Goal: Task Accomplishment & Management: Manage account settings

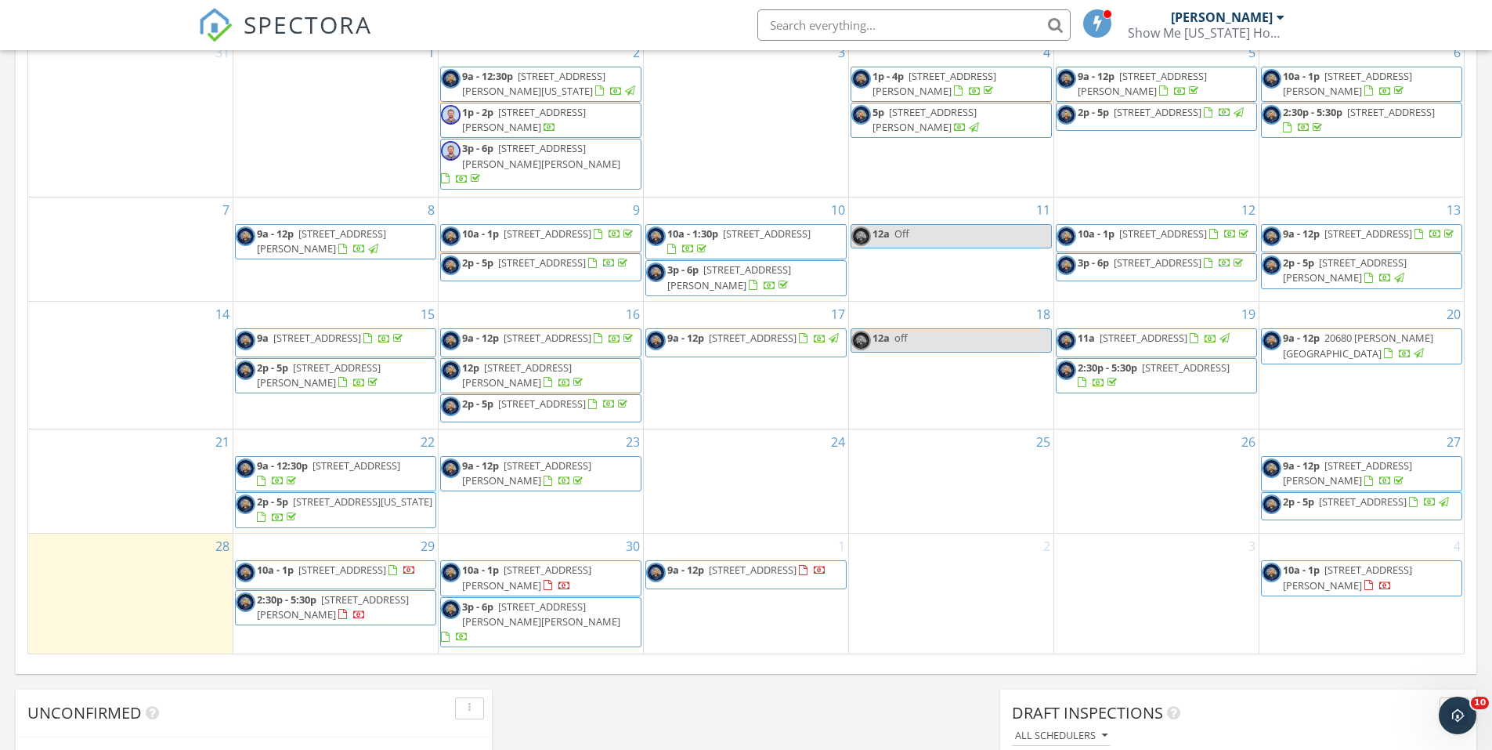
drag, startPoint x: 671, startPoint y: 596, endPoint x: 575, endPoint y: 580, distance: 97.7
click at [575, 580] on span "1740 Quisenberry Rd, Sedalia 65301" at bounding box center [526, 576] width 129 height 29
click at [591, 582] on span "1740 Quisenberry Rd, Sedalia 65301" at bounding box center [526, 576] width 129 height 29
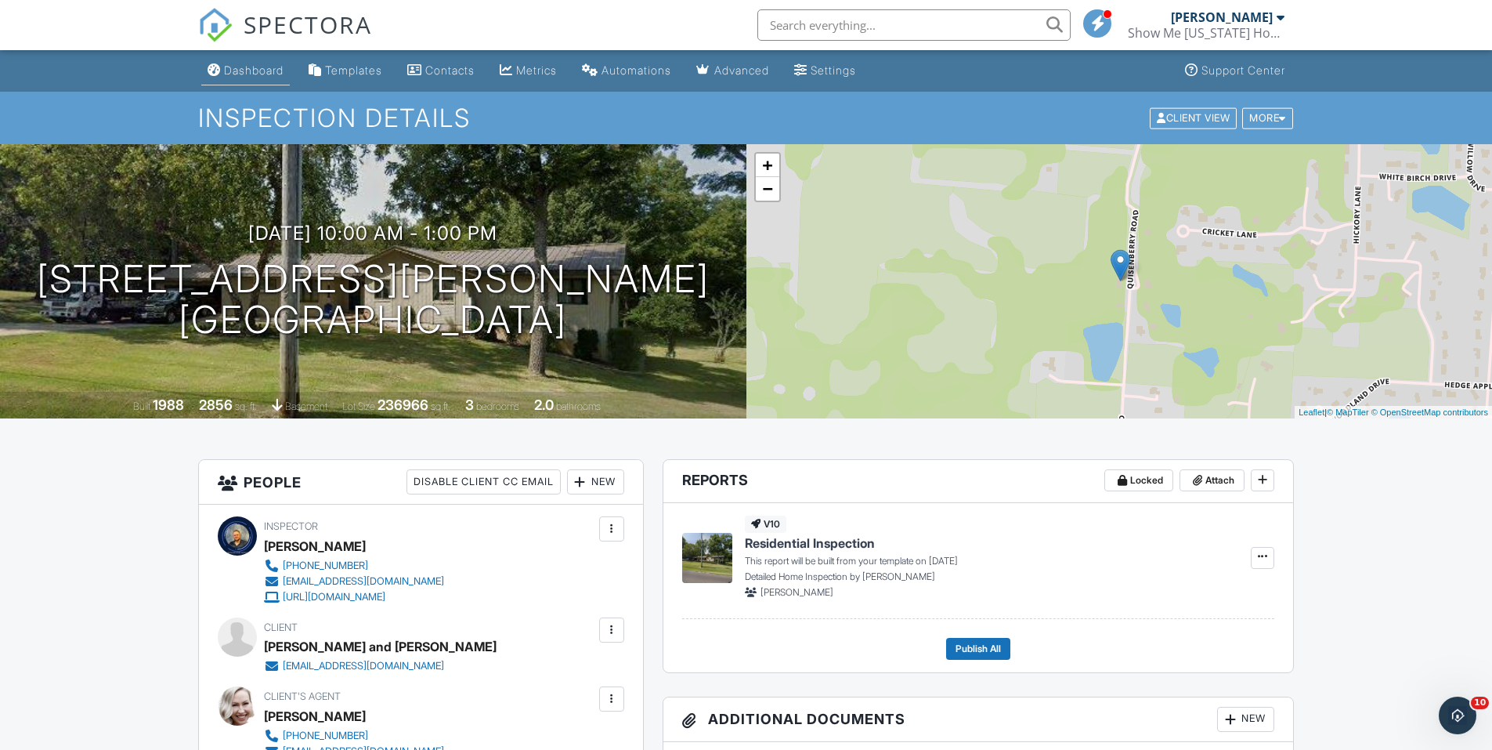
click at [244, 72] on div "Dashboard" at bounding box center [254, 69] width 60 height 13
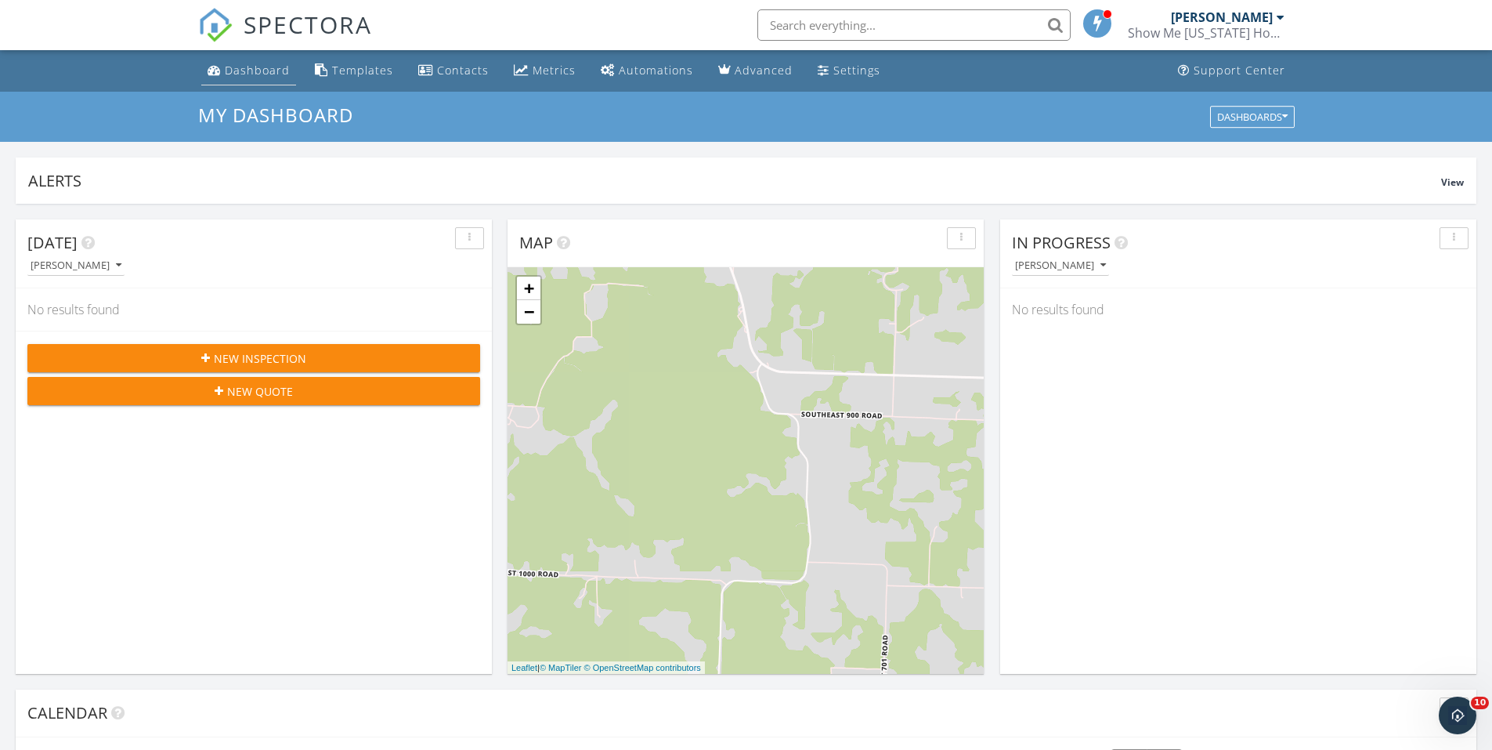
click at [266, 73] on div "Dashboard" at bounding box center [257, 70] width 65 height 15
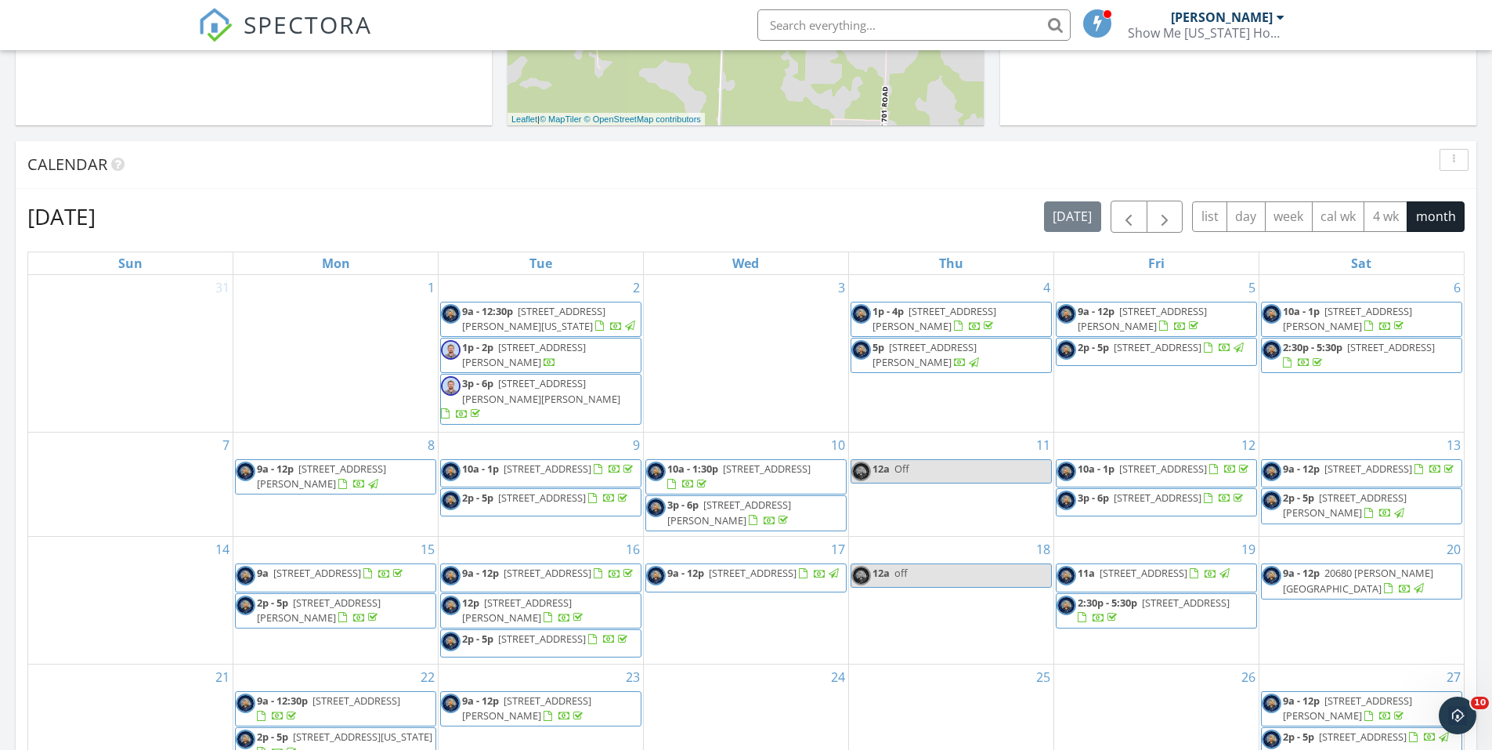
scroll to position [862, 0]
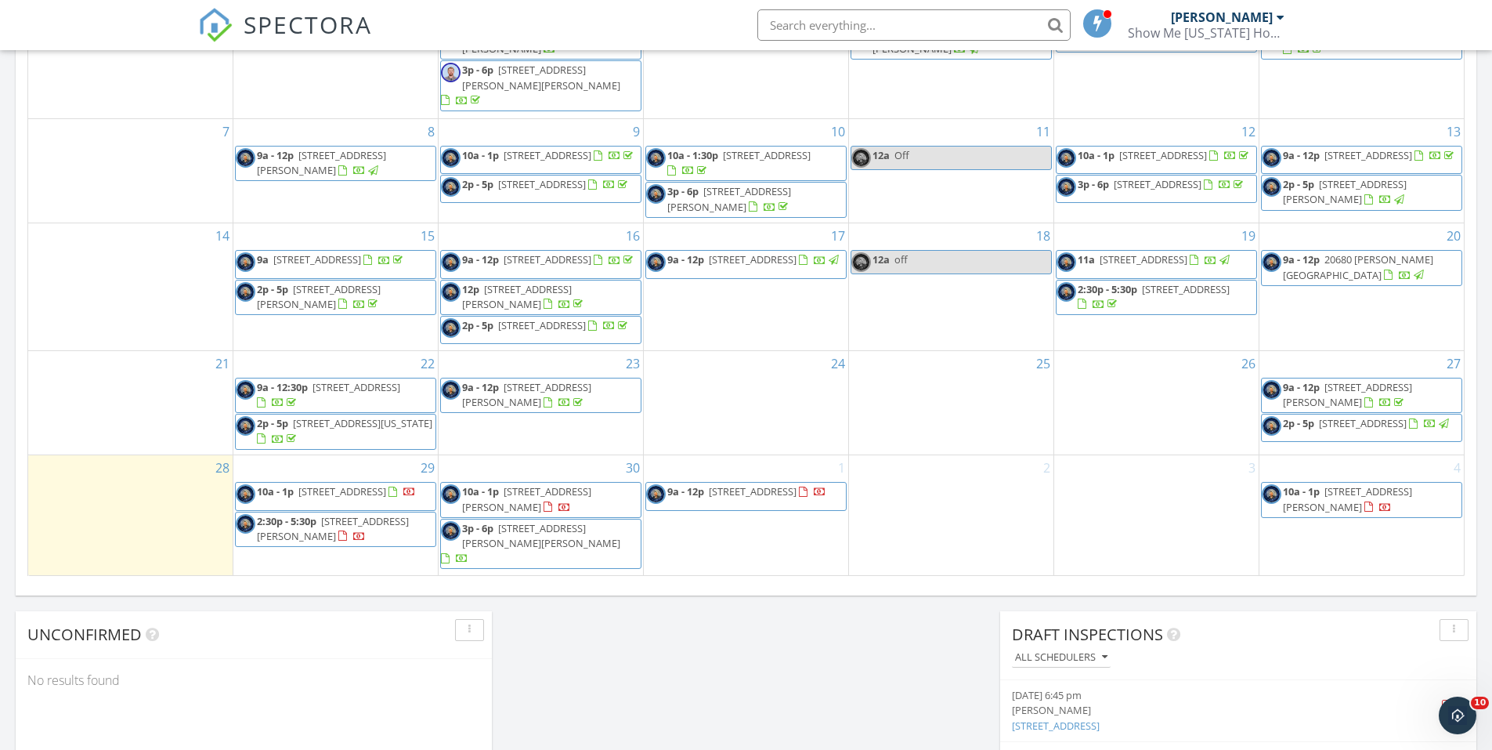
click at [607, 515] on span "10a - 1p 1740 Quisenberry Rd, Sedalia 65301" at bounding box center [541, 499] width 200 height 31
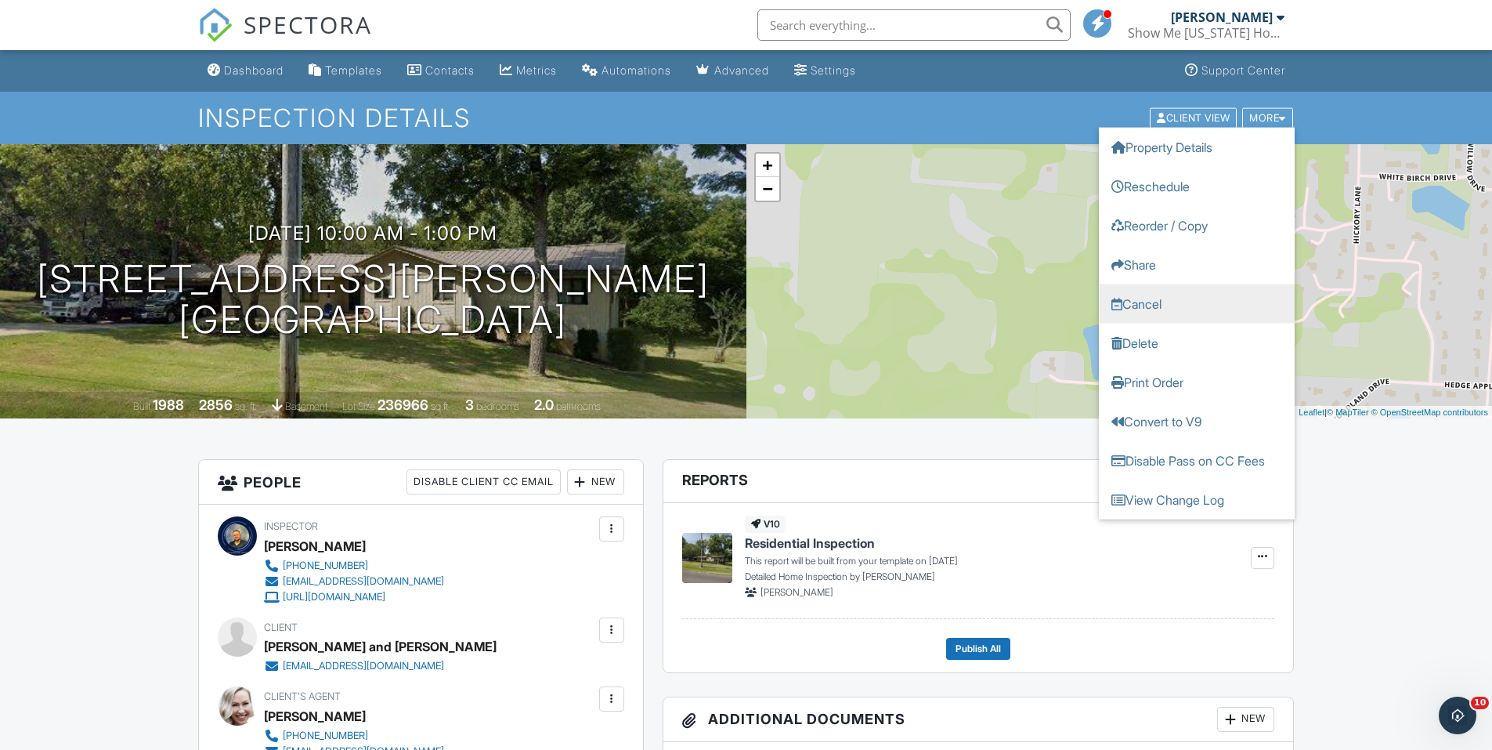
click at [1160, 300] on link "Cancel" at bounding box center [1197, 303] width 196 height 39
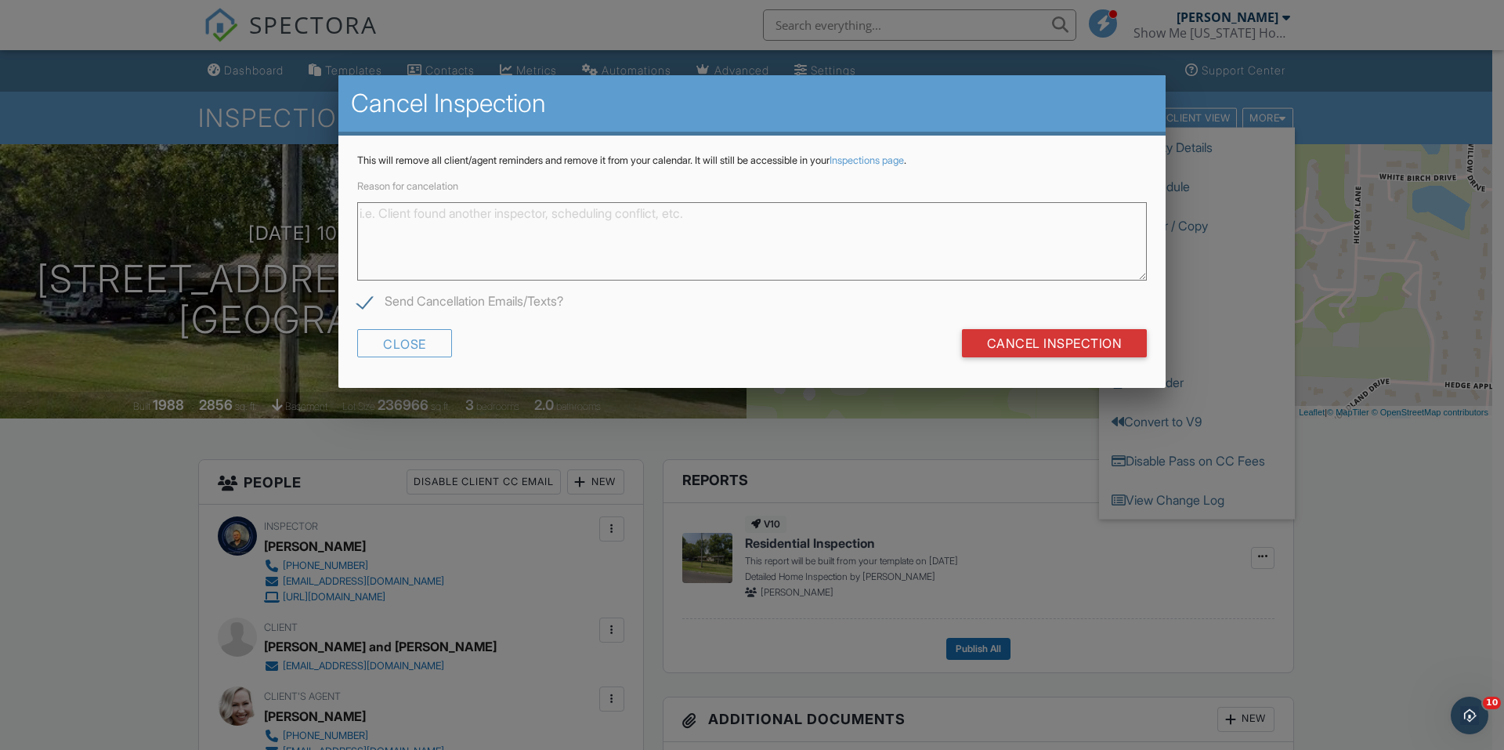
click at [731, 237] on textarea "Reason for cancelation" at bounding box center [752, 241] width 790 height 78
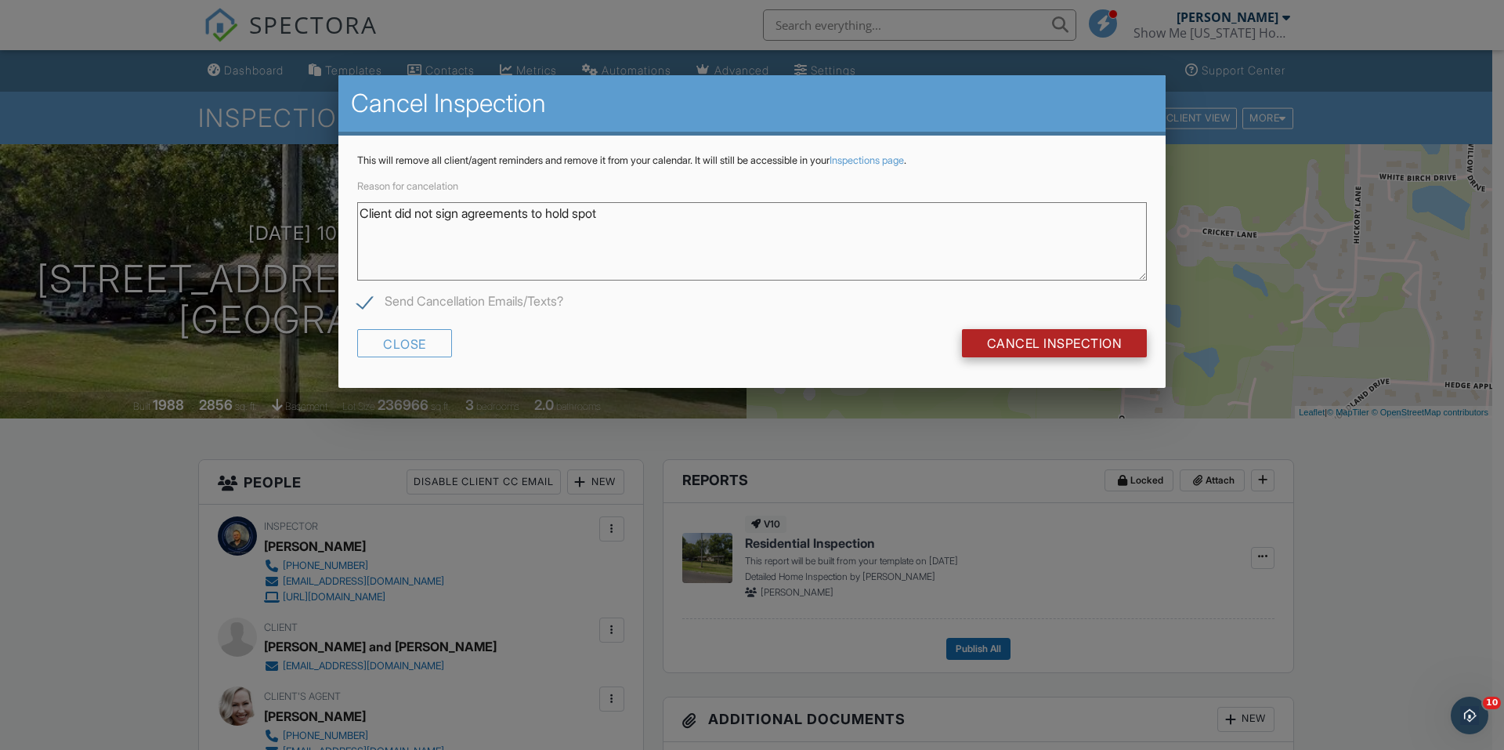
type textarea "Client did not sign agreements to hold spot"
click at [1018, 338] on input "Cancel Inspection" at bounding box center [1055, 343] width 186 height 28
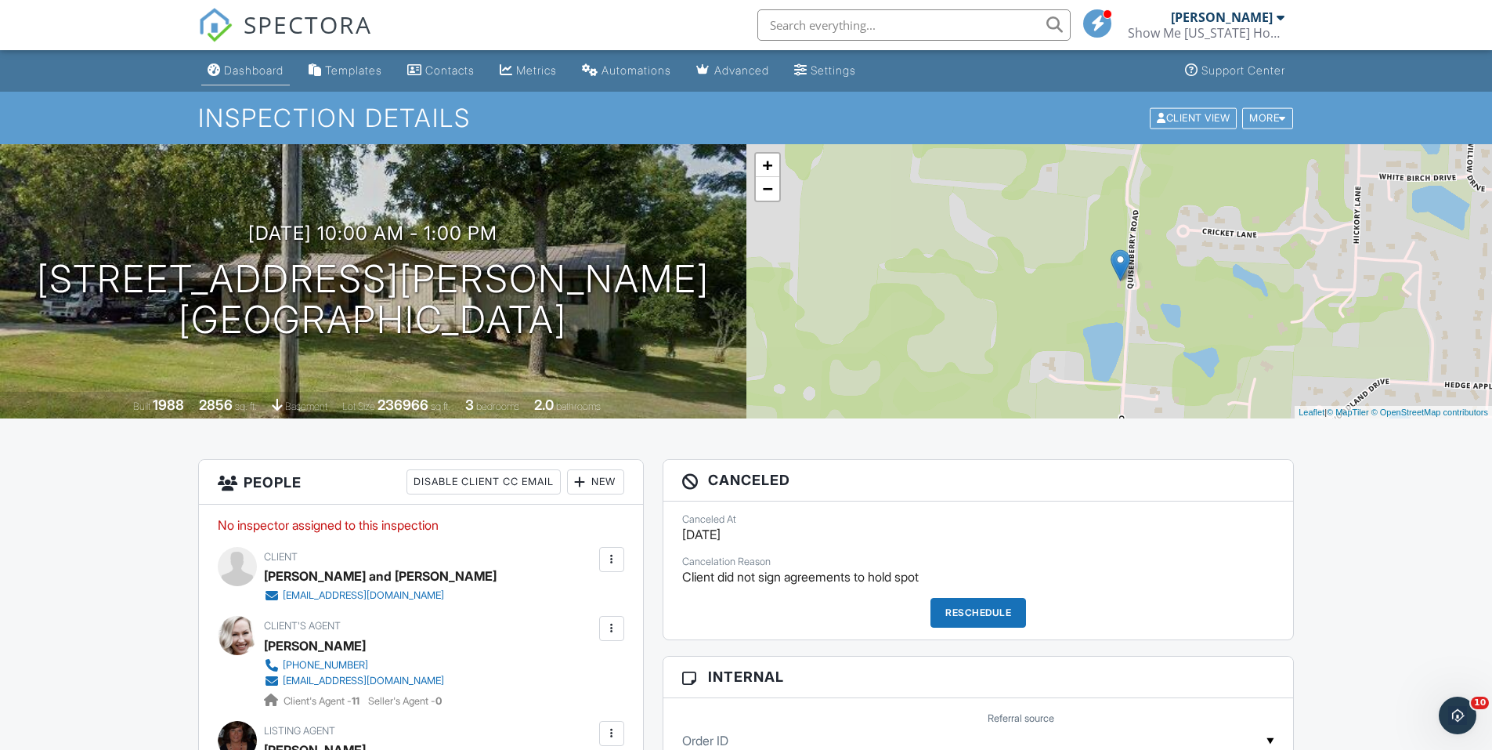
click at [256, 60] on link "Dashboard" at bounding box center [245, 70] width 89 height 29
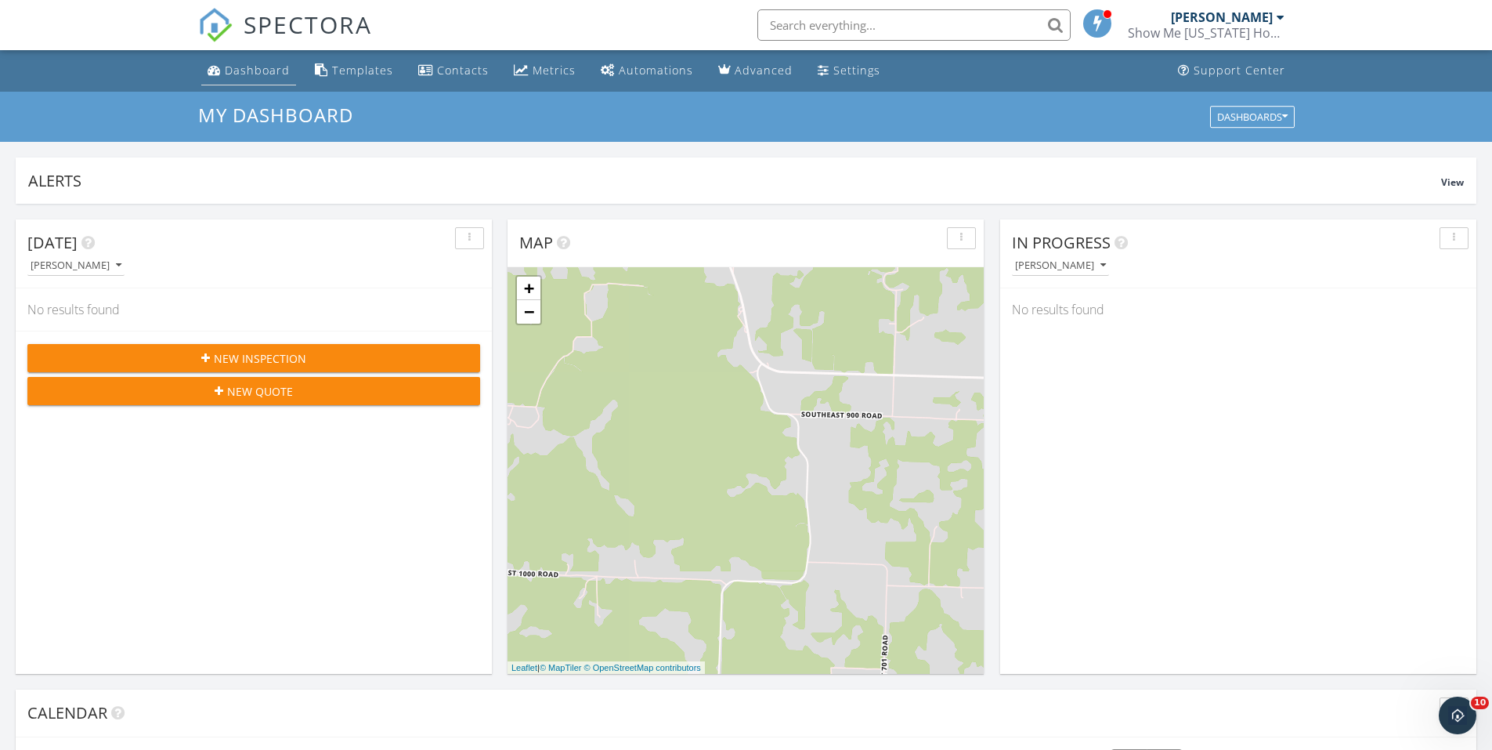
click at [282, 66] on div "Dashboard" at bounding box center [257, 70] width 65 height 15
click at [212, 74] on div "Dashboard" at bounding box center [214, 69] width 13 height 13
click at [351, 358] on div "New Inspection" at bounding box center [254, 358] width 428 height 16
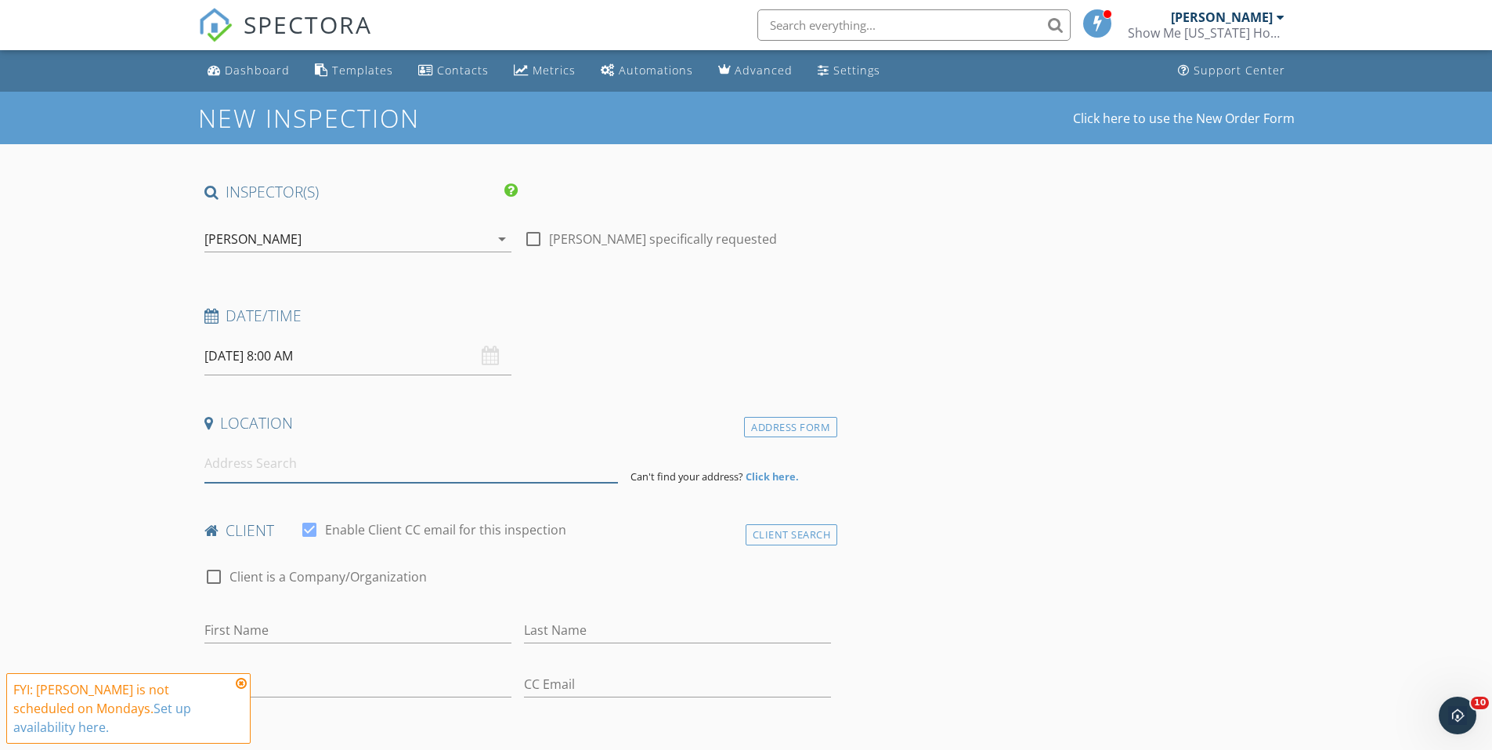
click at [305, 465] on input at bounding box center [411, 463] width 414 height 38
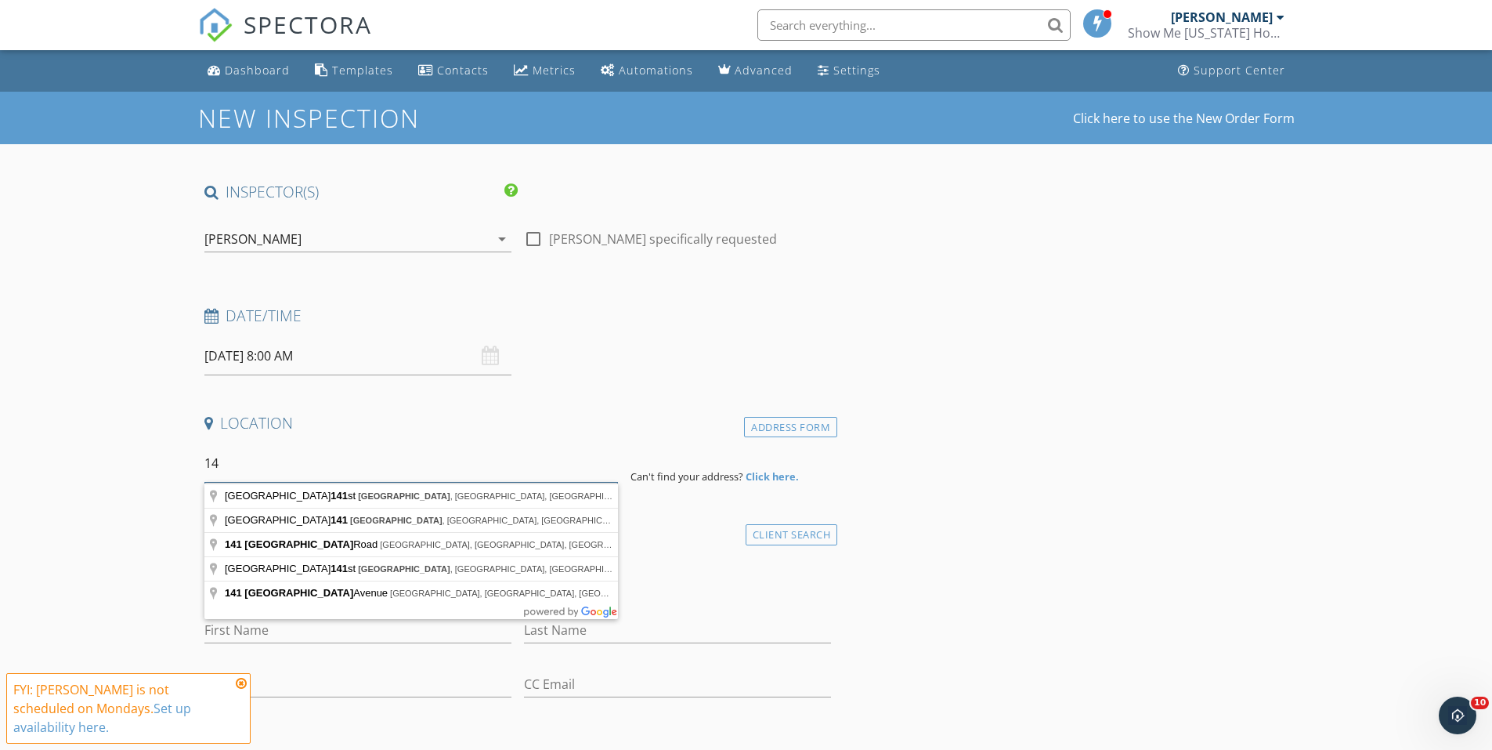
type input "1"
type input "4830 South Farm Road 141, Springfield, MO, USA"
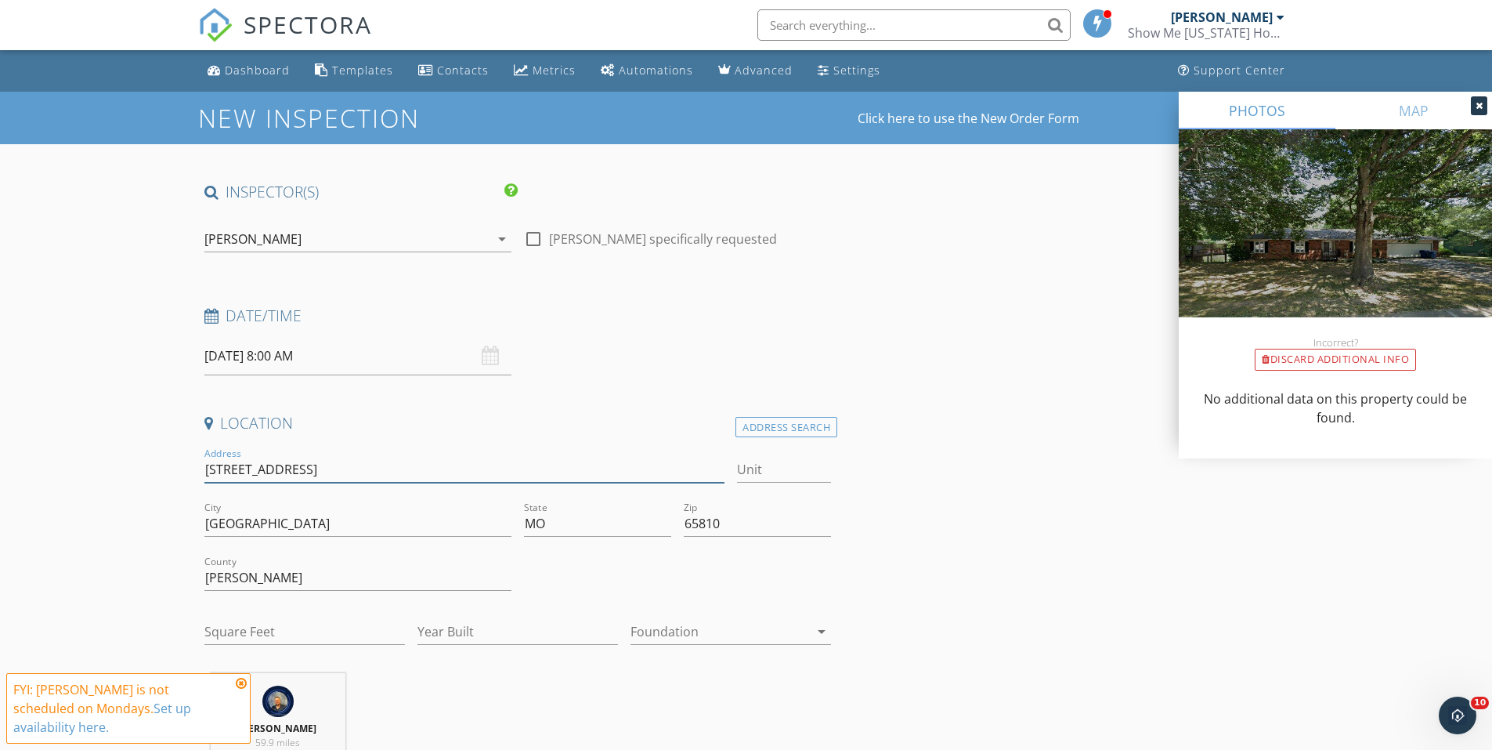
drag, startPoint x: 378, startPoint y: 463, endPoint x: 207, endPoint y: 461, distance: 170.8
click at [207, 461] on input "4830 S Farm Rd 141" at bounding box center [464, 470] width 521 height 26
click at [284, 626] on input "Square Feet" at bounding box center [304, 632] width 201 height 26
type input "2587"
click at [469, 632] on input "Year Built" at bounding box center [518, 632] width 201 height 26
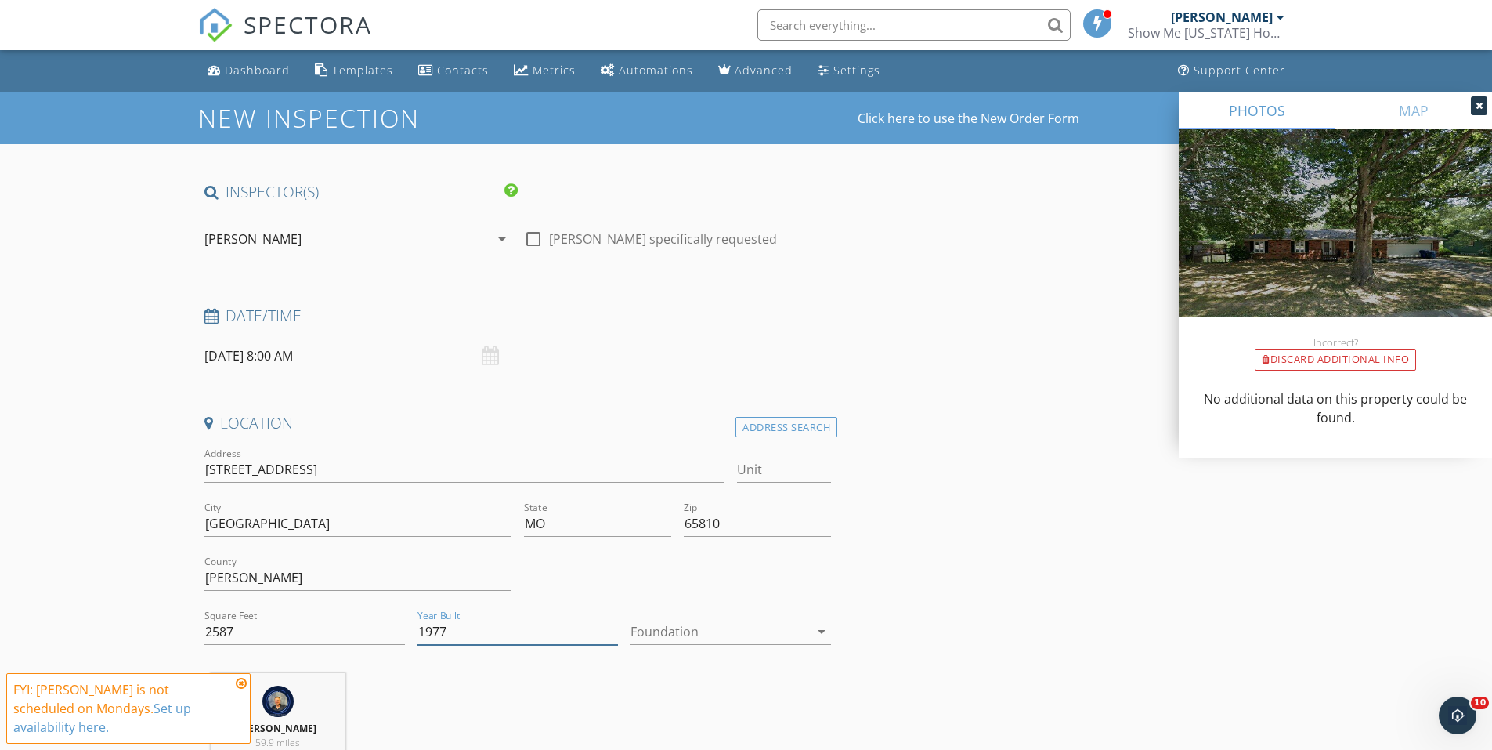
type input "1977"
click at [803, 627] on div at bounding box center [720, 631] width 179 height 25
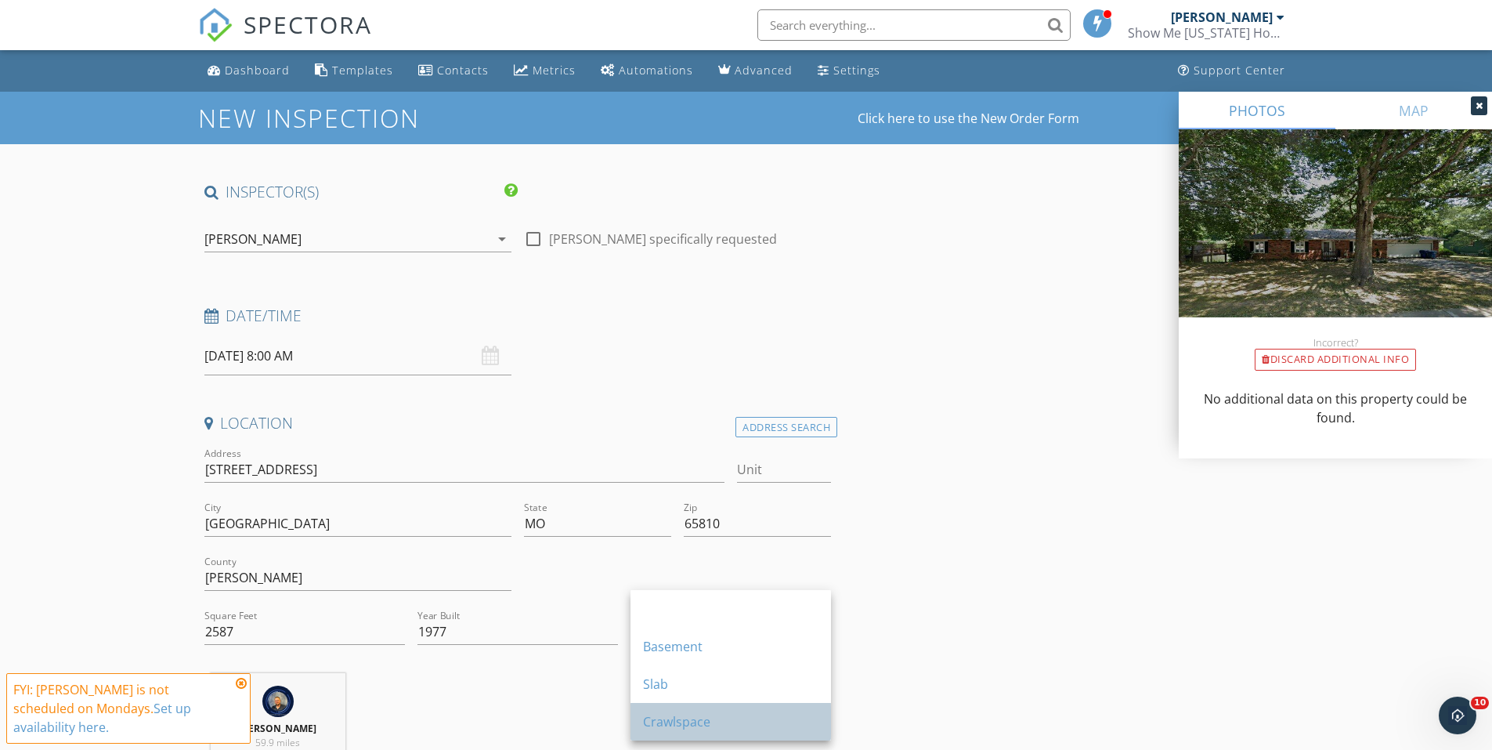
click at [682, 716] on div "Crawlspace" at bounding box center [730, 721] width 175 height 19
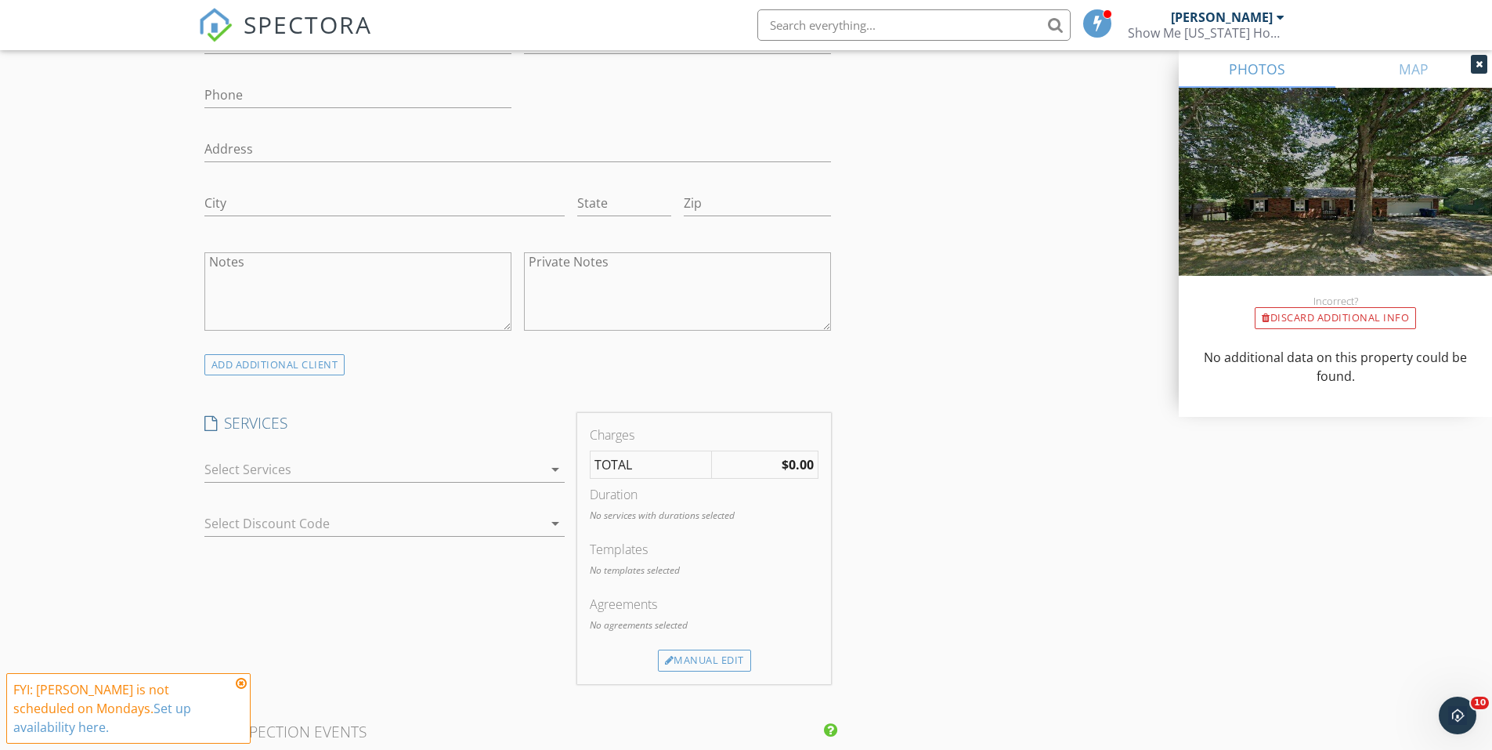
scroll to position [1097, 0]
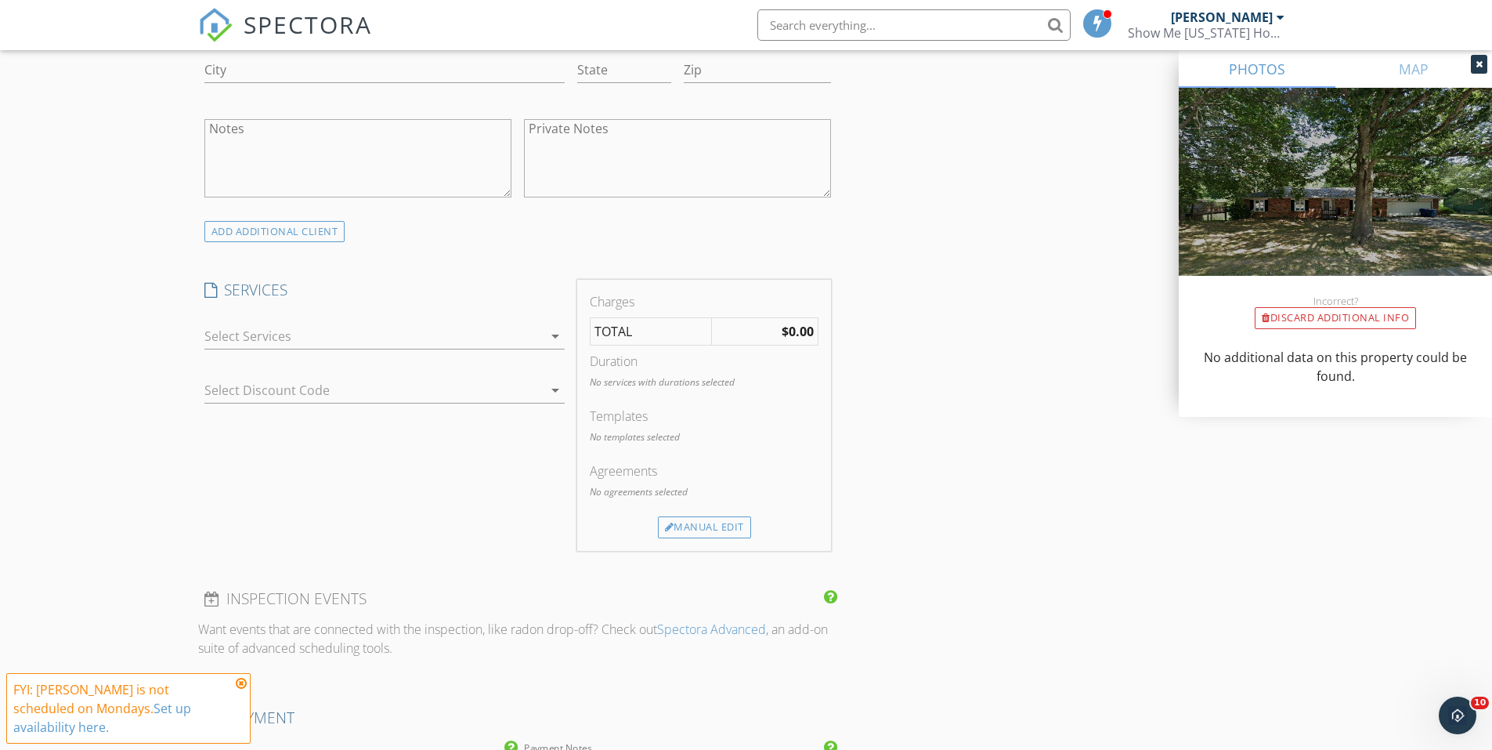
click at [472, 327] on div at bounding box center [373, 336] width 338 height 25
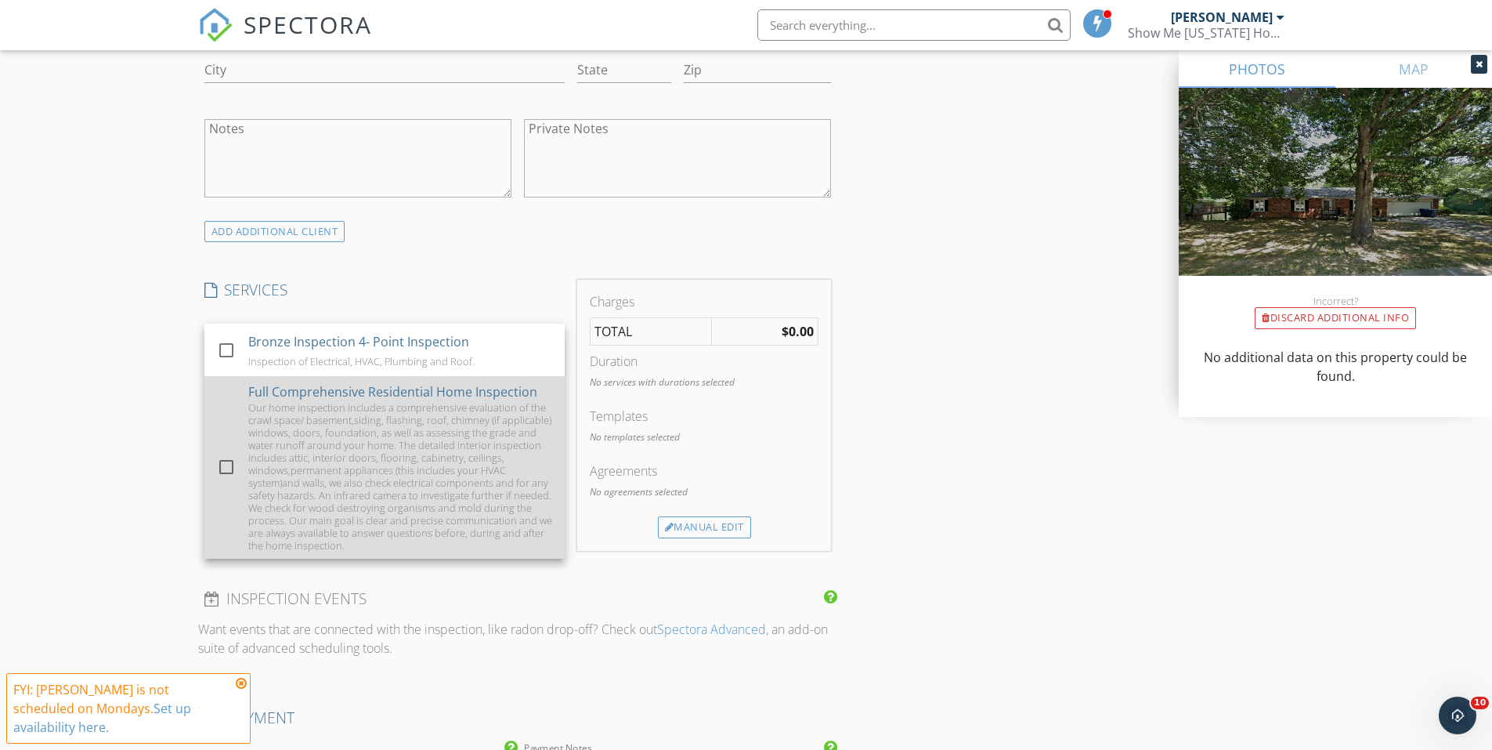
scroll to position [305, 0]
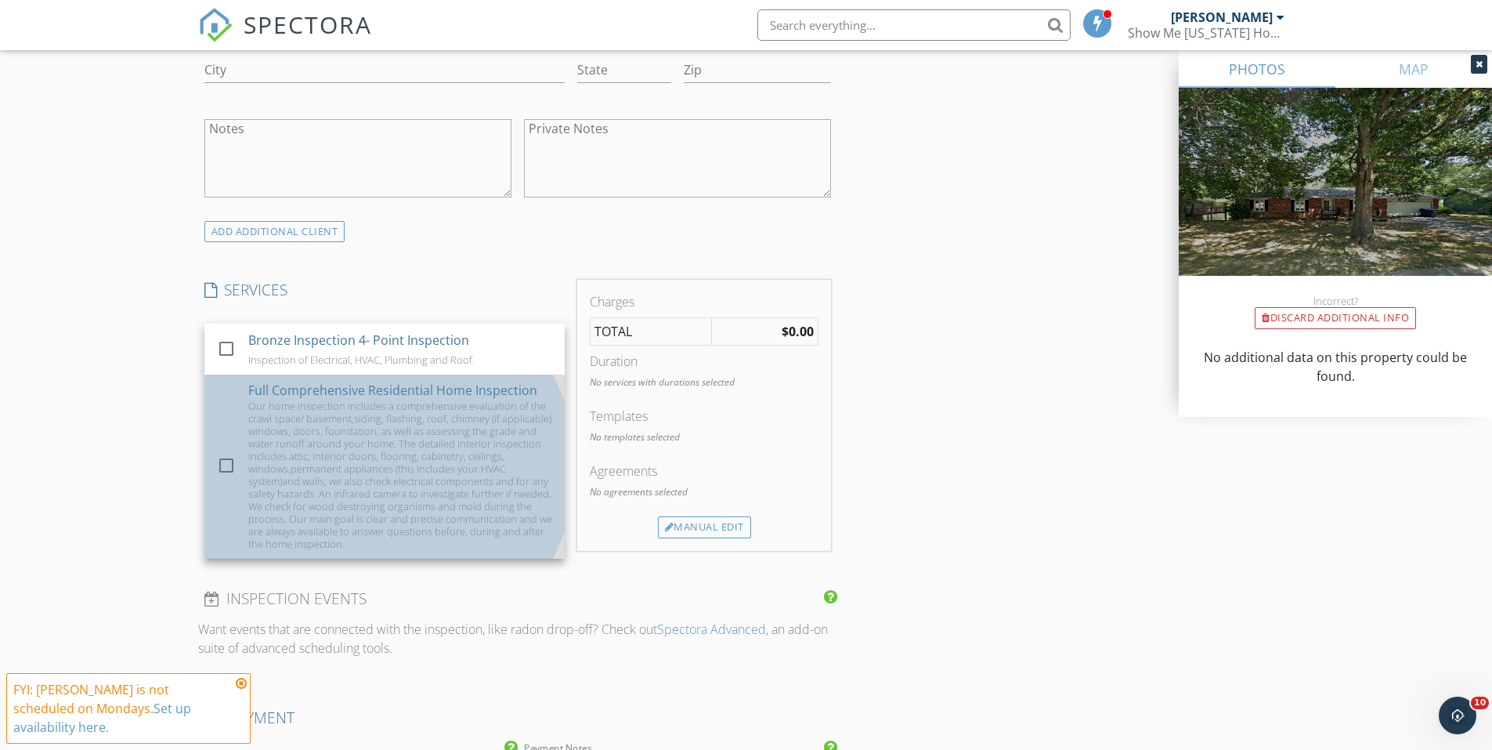
click at [360, 480] on div "Our home inspection includes a comprehensive evaluation of the crawl space/ bas…" at bounding box center [400, 475] width 304 height 150
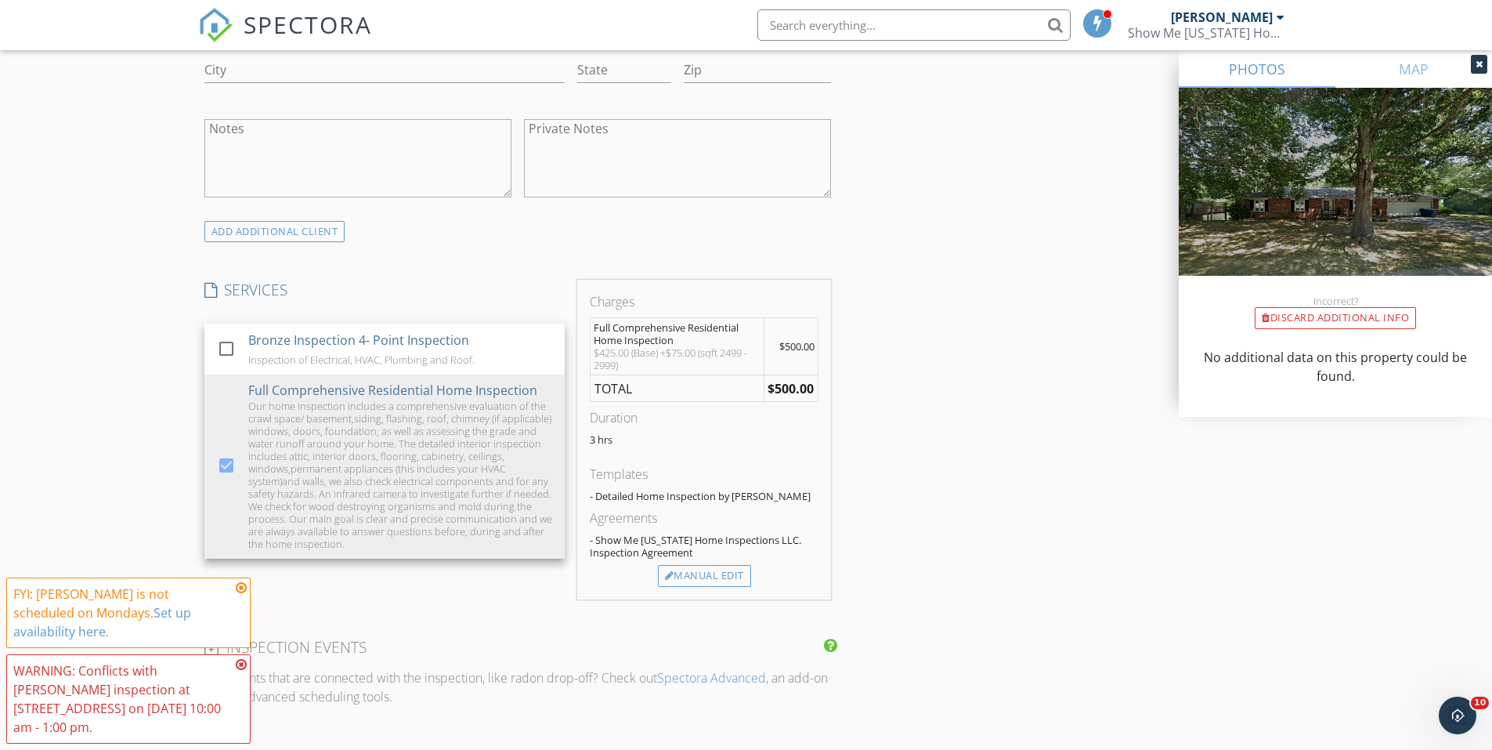
click at [937, 349] on div "INSPECTOR(S) check_box Austin Davis PRIMARY Austin Davis arrow_drop_down check_…" at bounding box center [746, 568] width 1097 height 2967
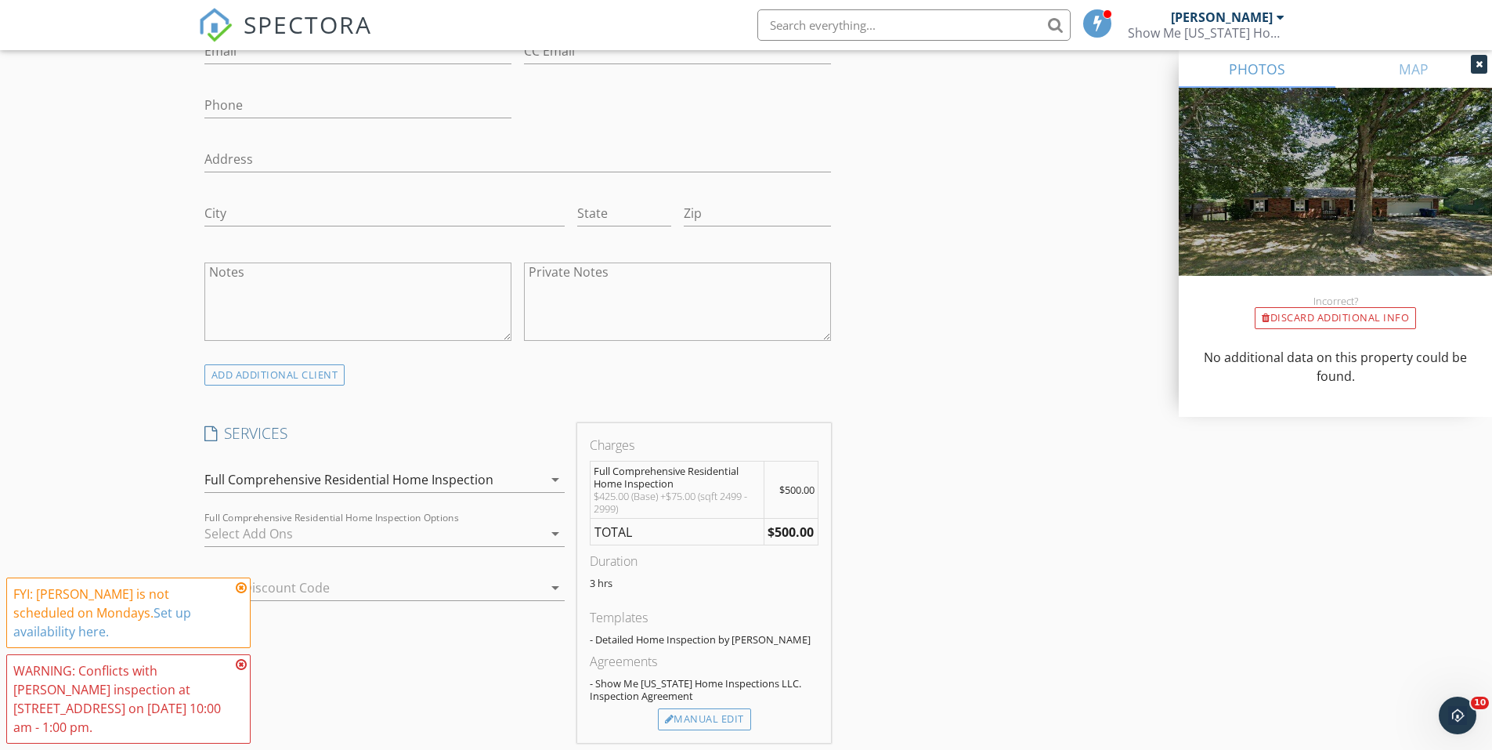
scroll to position [1097, 0]
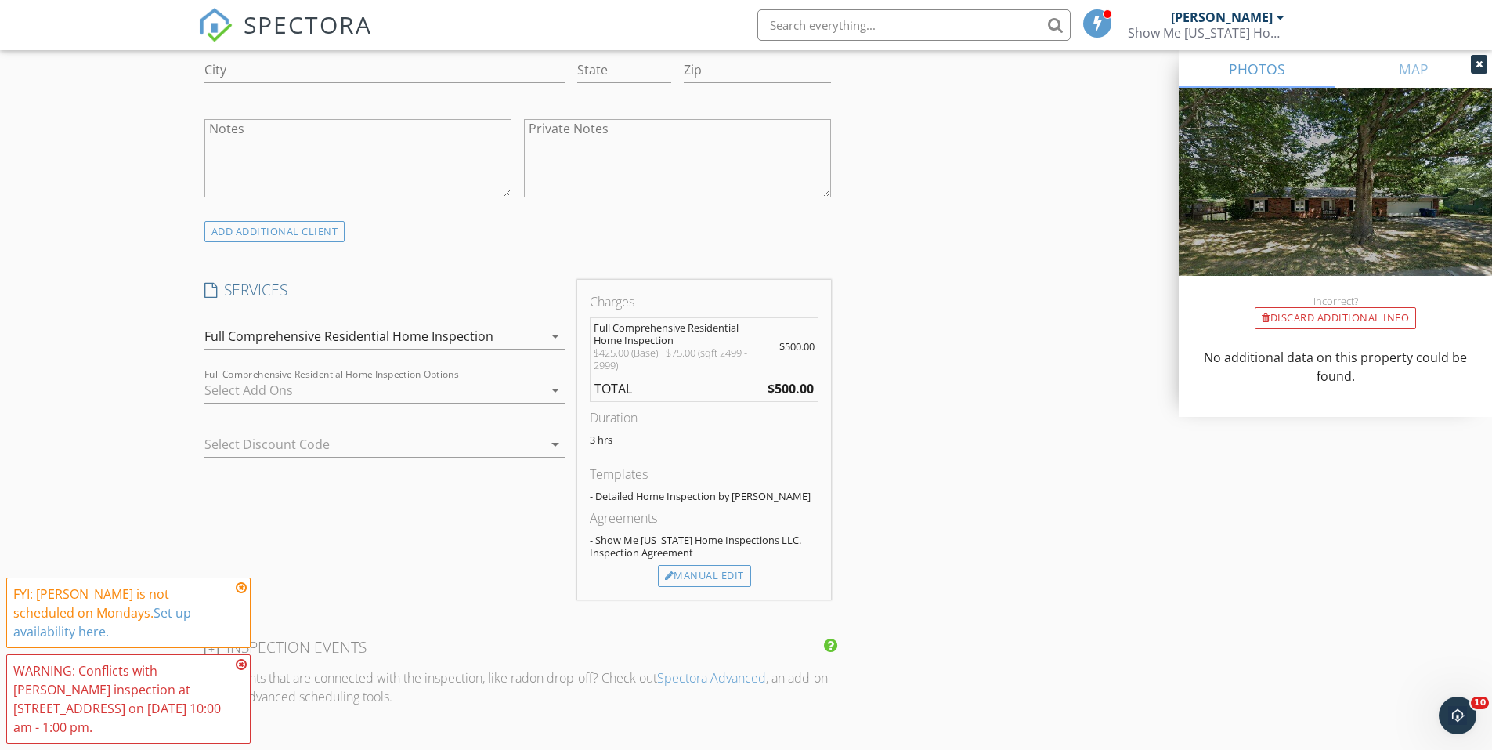
click at [237, 671] on icon at bounding box center [241, 664] width 11 height 13
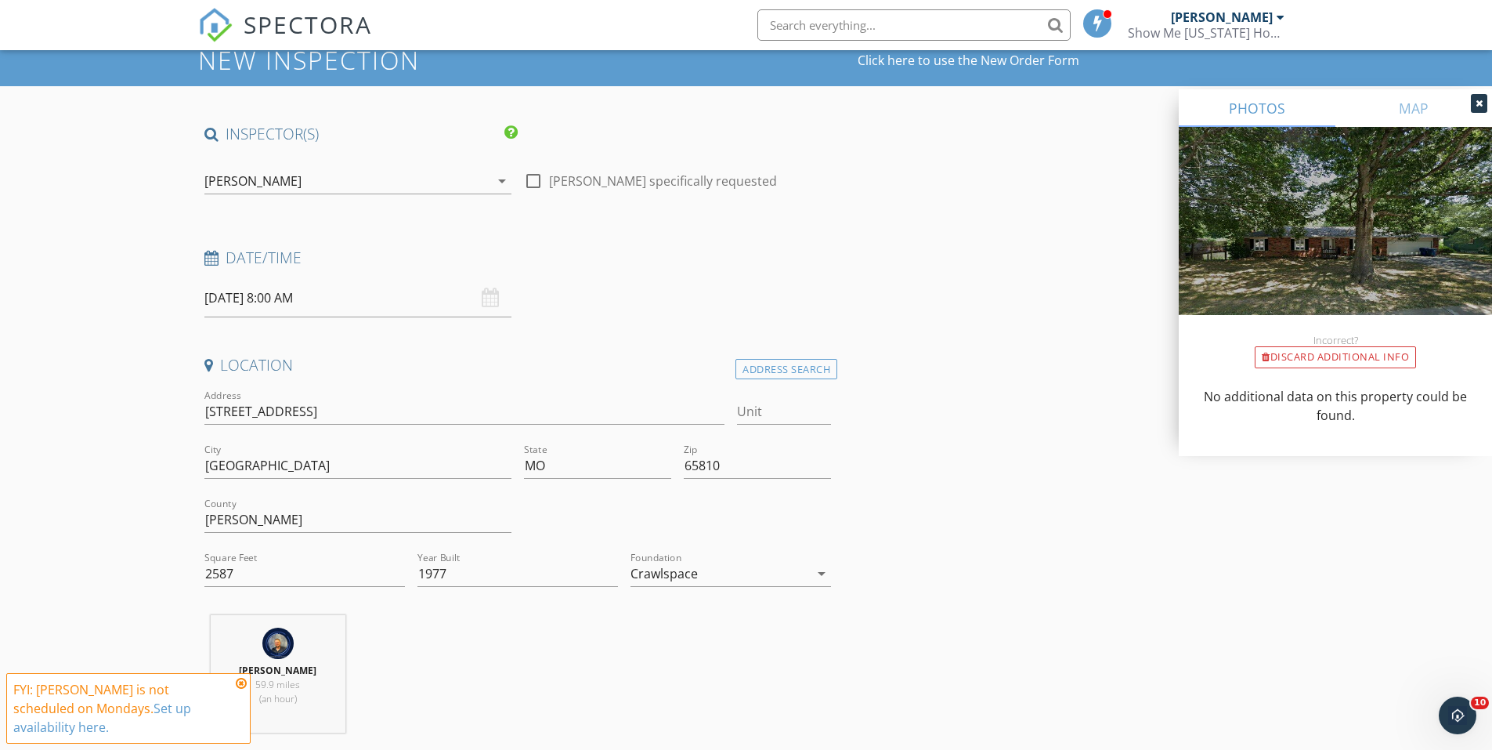
scroll to position [0, 0]
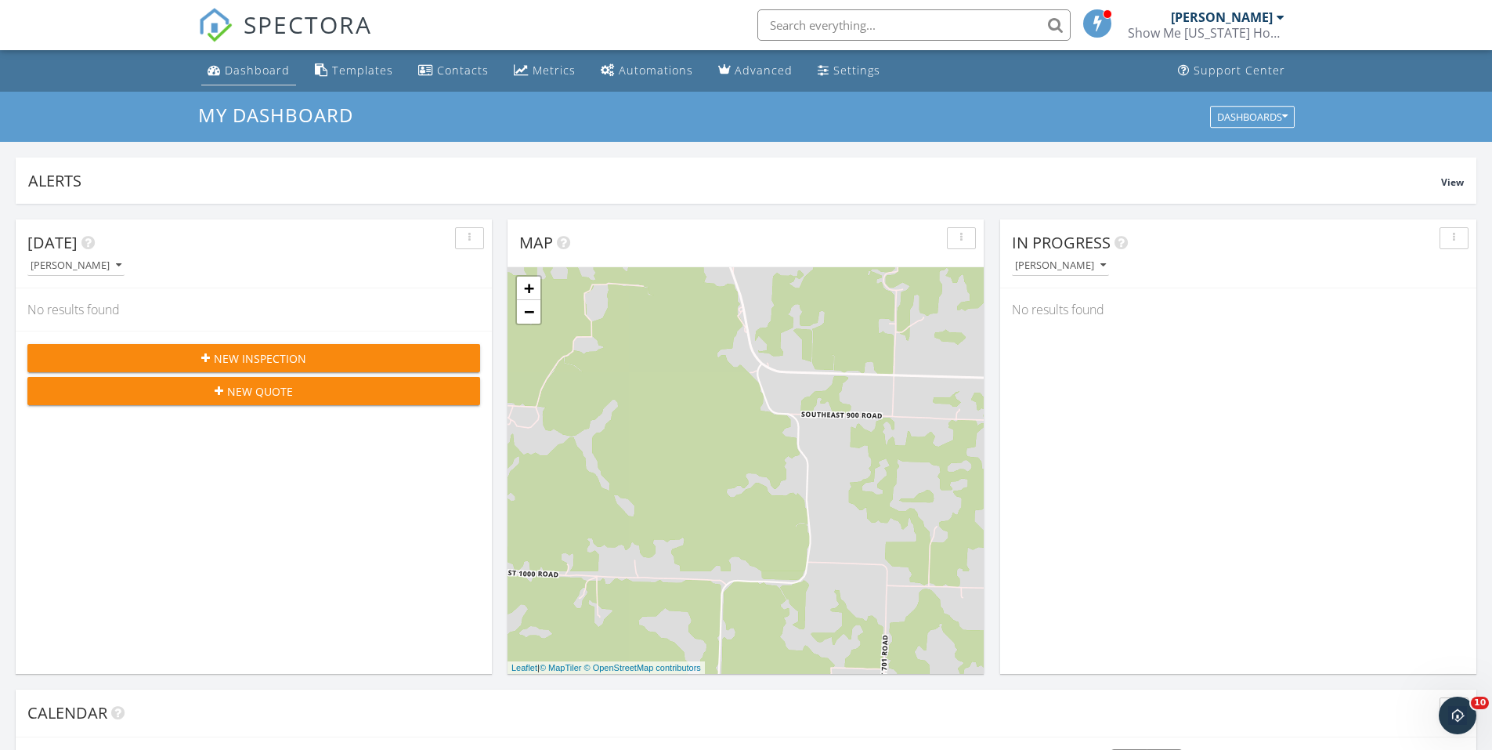
click at [269, 80] on link "Dashboard" at bounding box center [248, 70] width 95 height 29
click at [267, 83] on link "Dashboard" at bounding box center [248, 70] width 95 height 29
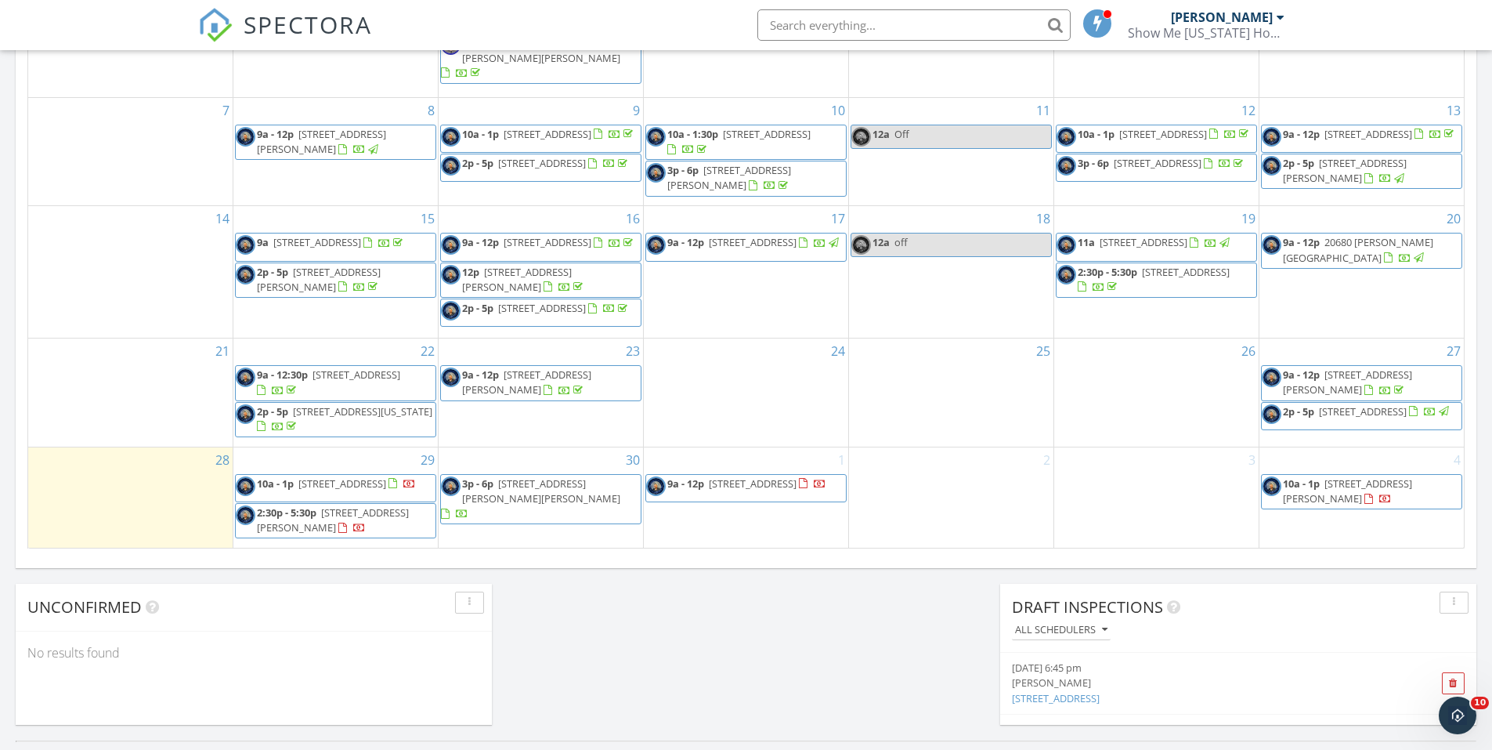
scroll to position [940, 0]
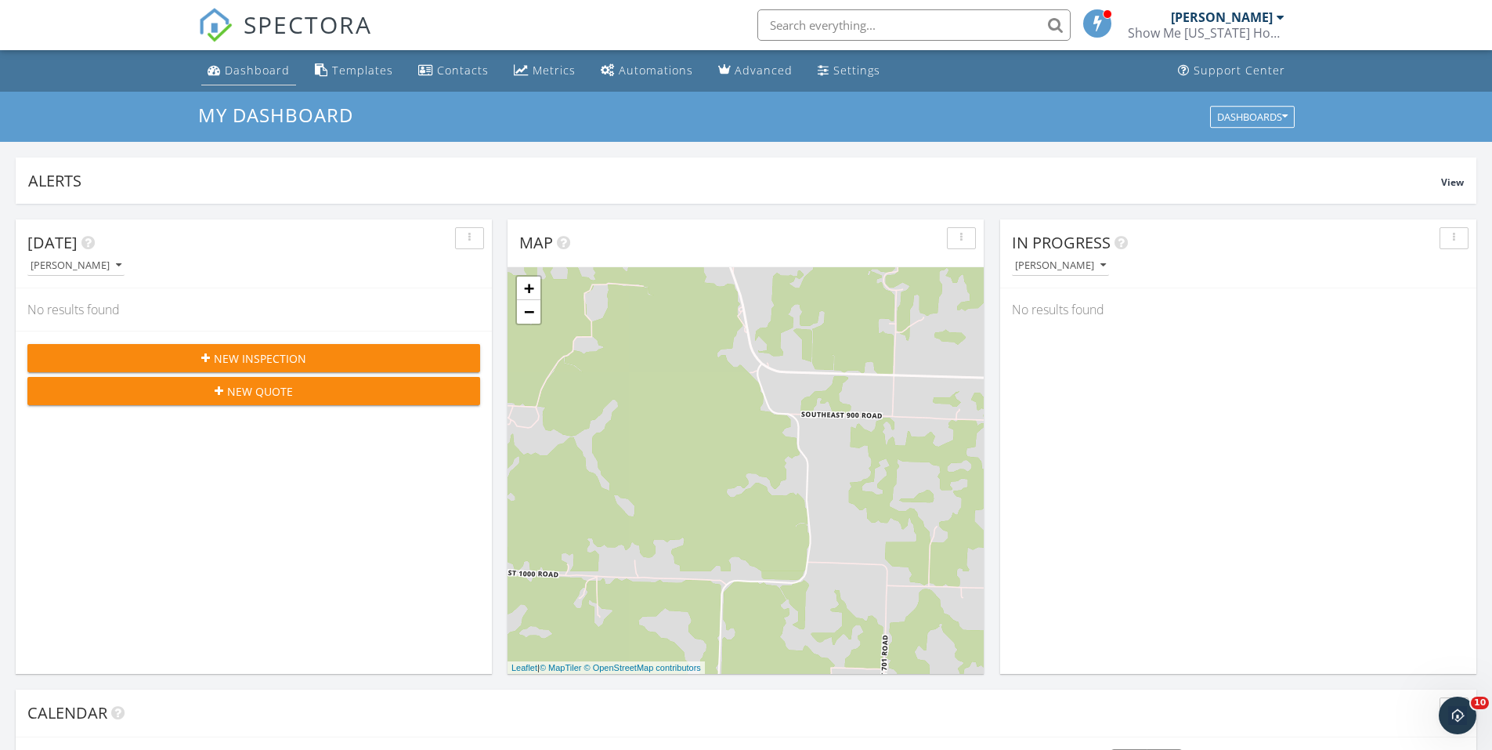
click at [222, 62] on link "Dashboard" at bounding box center [248, 70] width 95 height 29
click at [552, 76] on div "Metrics" at bounding box center [554, 70] width 43 height 15
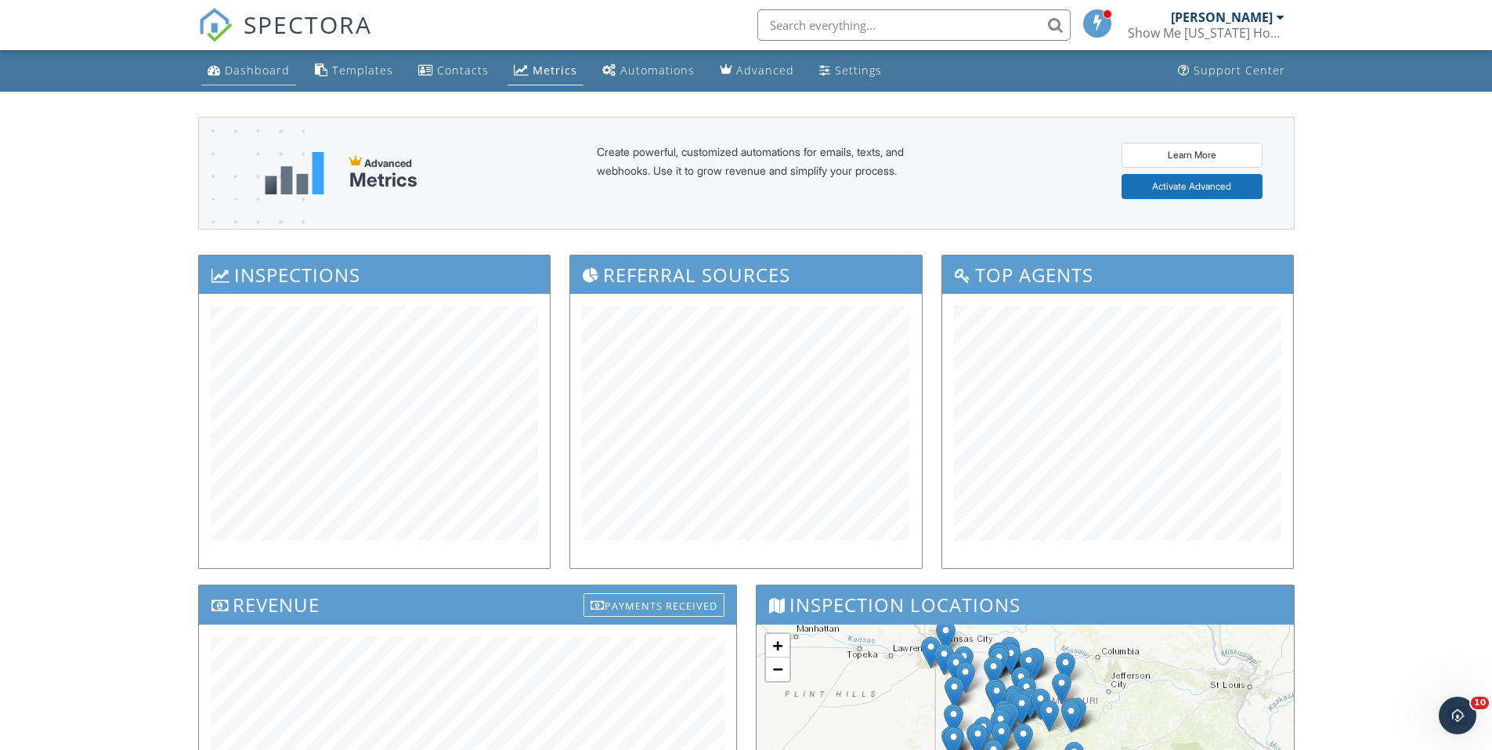
click at [247, 63] on div "Dashboard" at bounding box center [257, 70] width 65 height 15
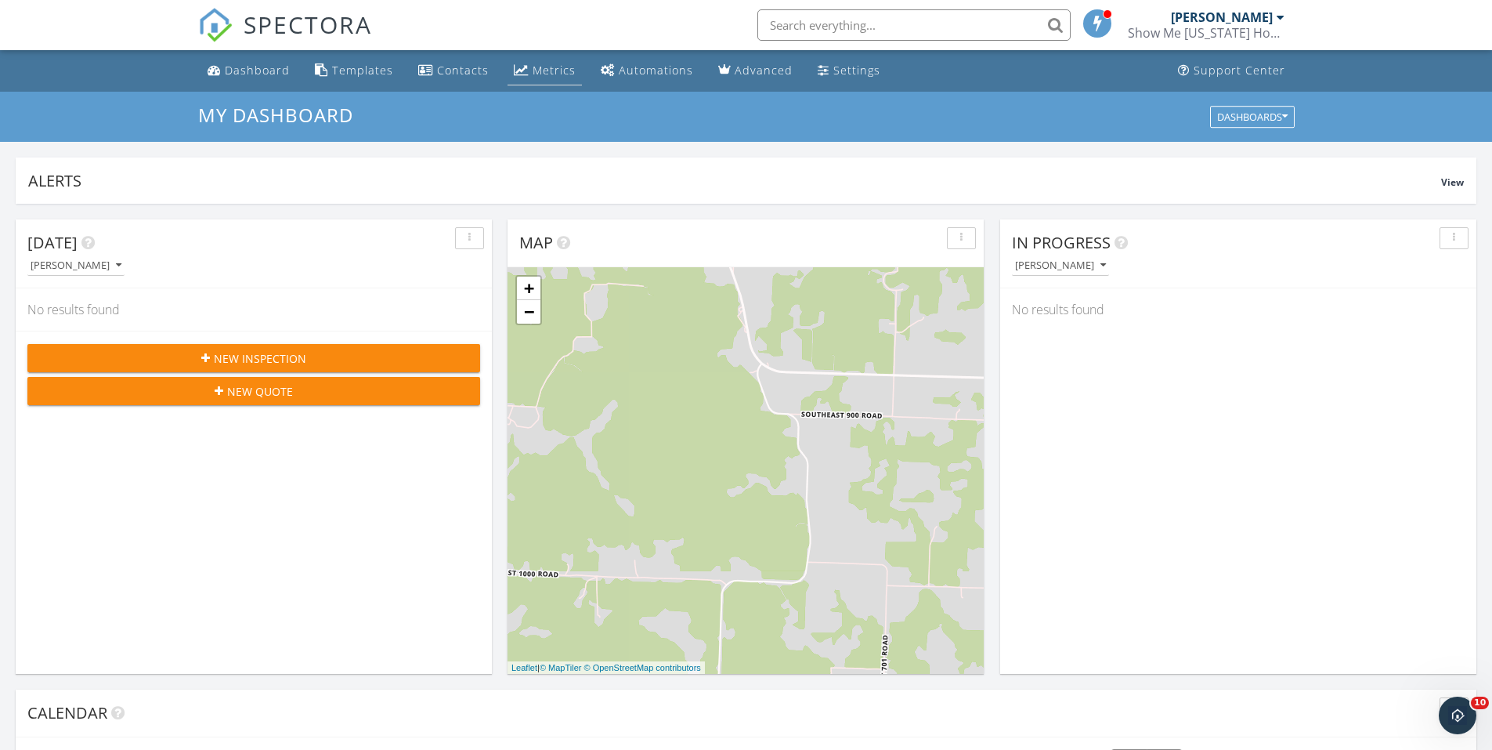
click at [533, 69] on div "Metrics" at bounding box center [554, 70] width 43 height 15
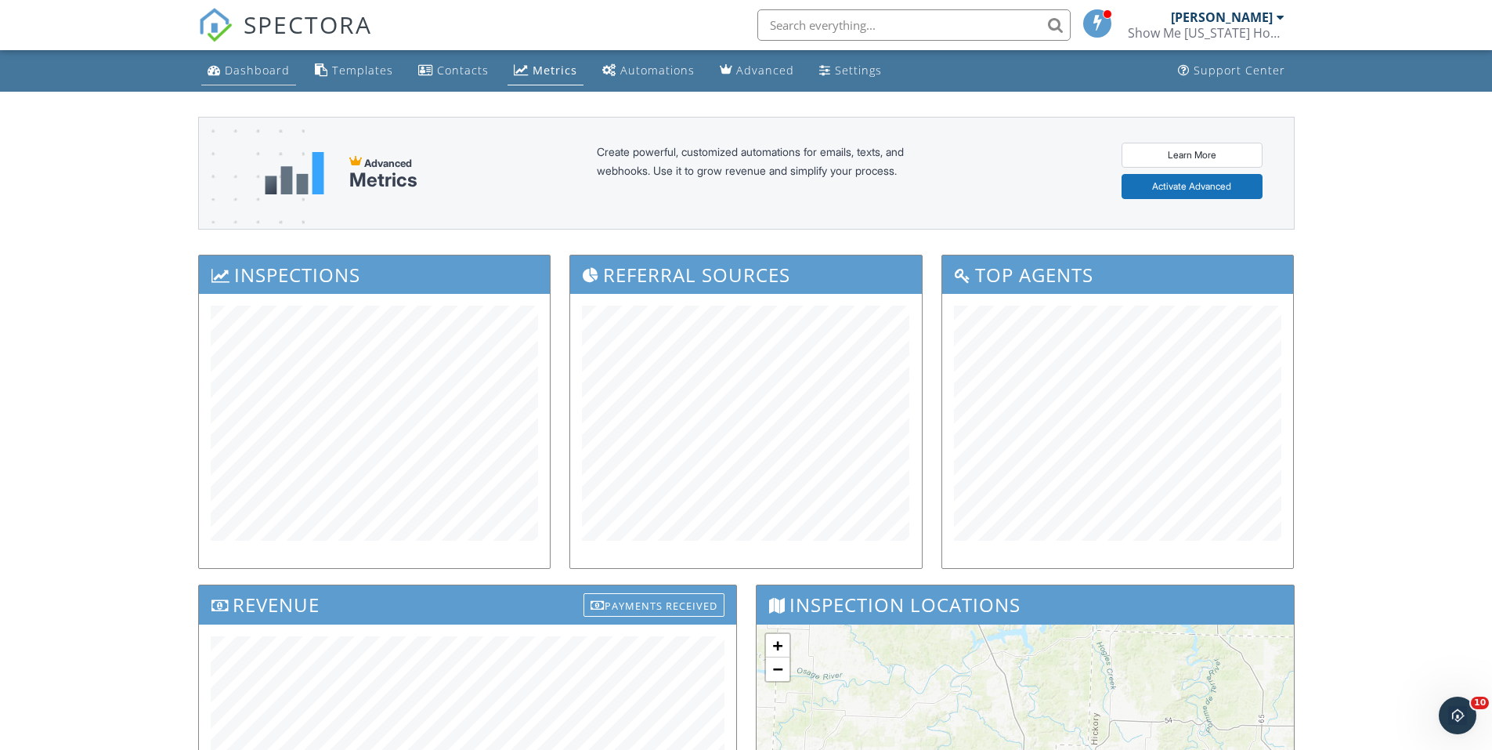
click at [278, 65] on div "Dashboard" at bounding box center [257, 70] width 65 height 15
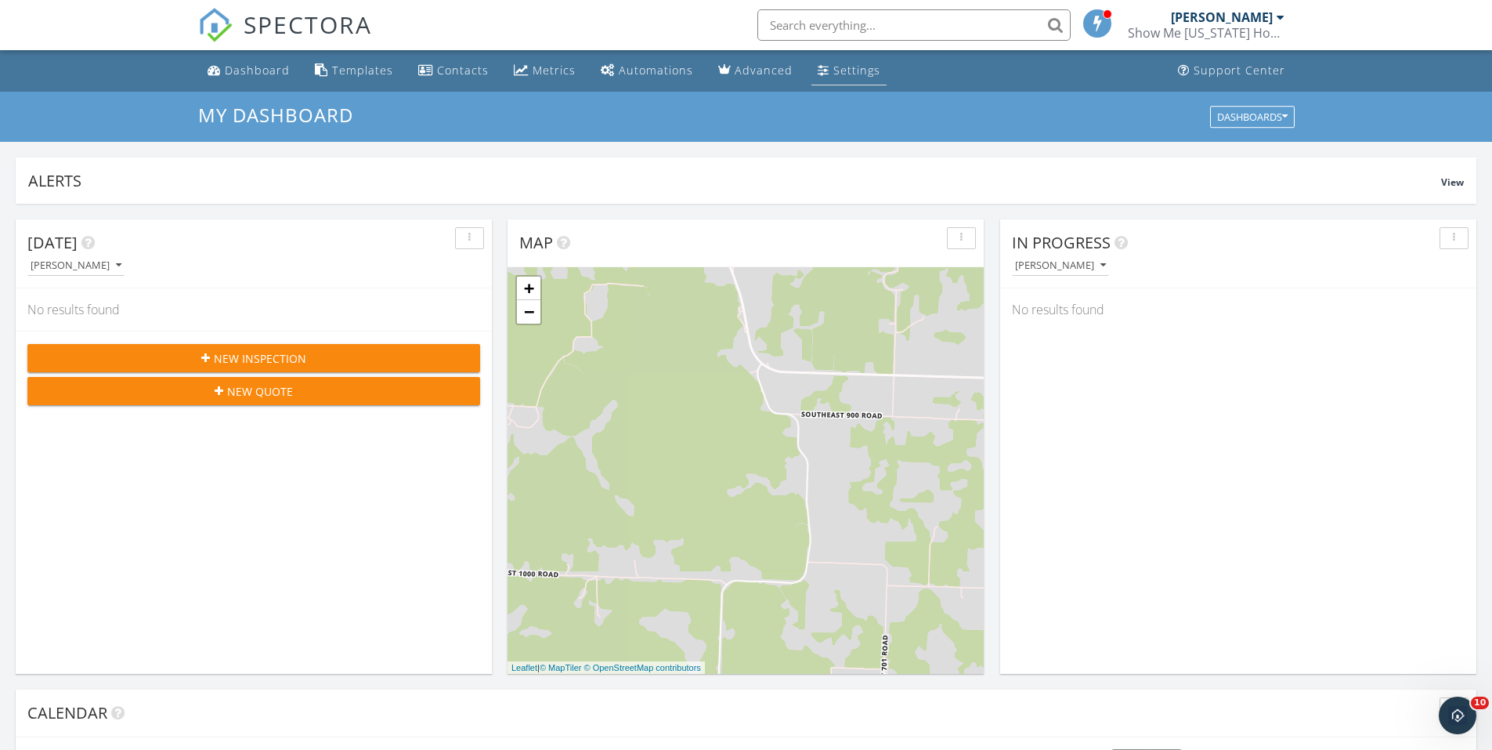
click at [834, 71] on div "Settings" at bounding box center [857, 70] width 47 height 15
